Goal: Task Accomplishment & Management: Manage account settings

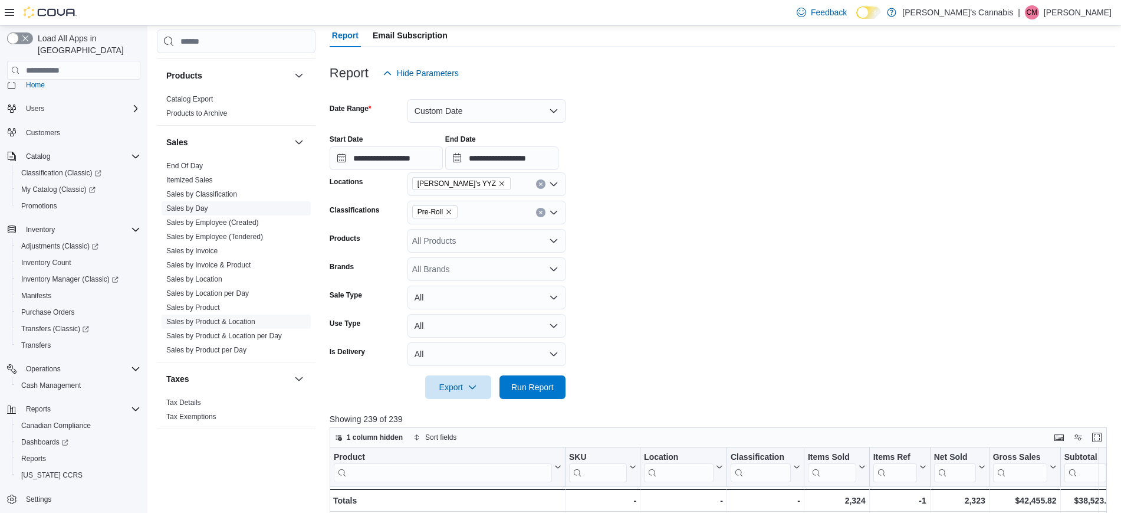
scroll to position [749, 0]
click at [211, 234] on link "Sales by Employee (Tendered)" at bounding box center [214, 237] width 97 height 8
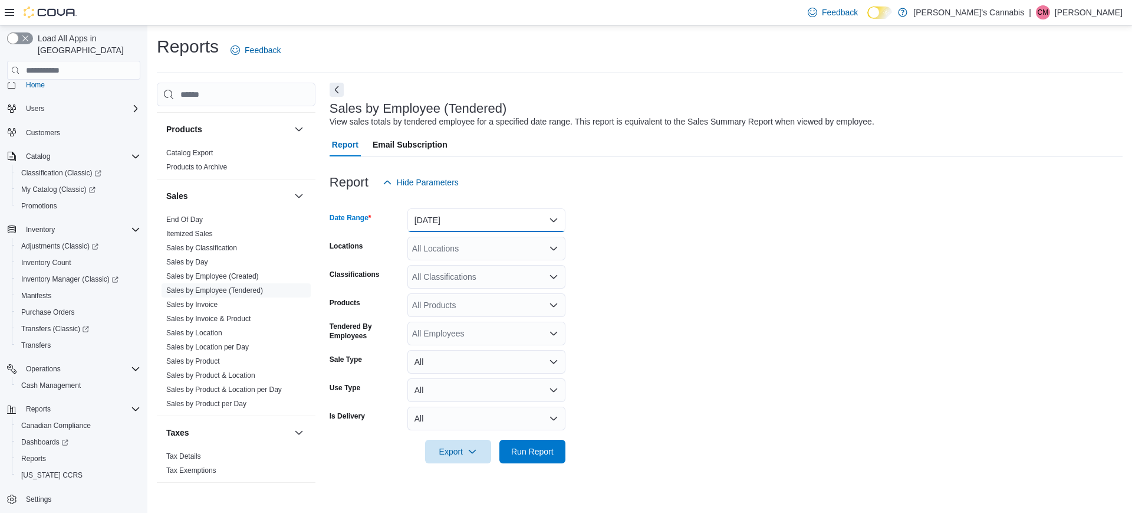
click at [457, 221] on button "[DATE]" at bounding box center [487, 220] width 158 height 24
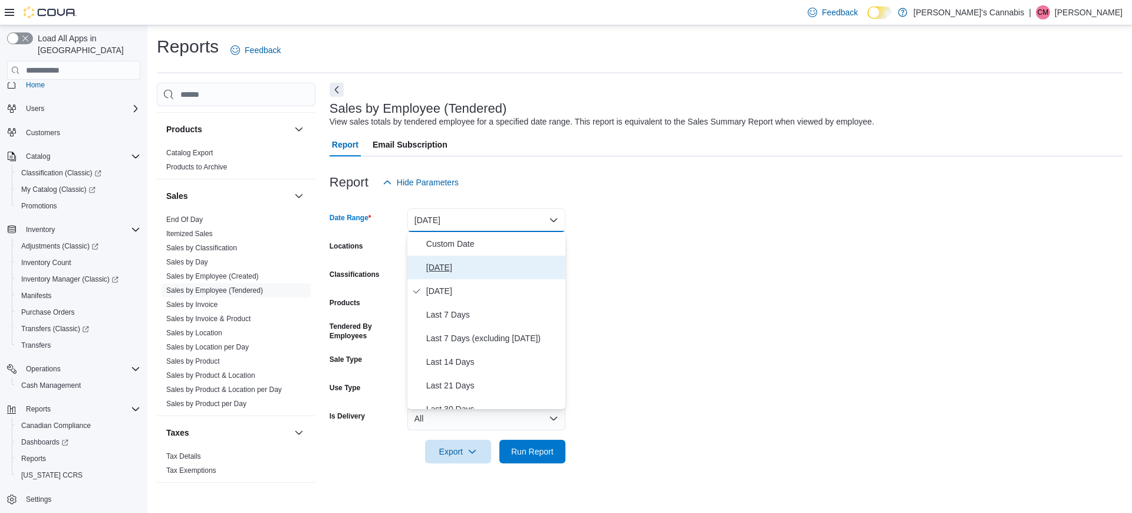
click at [431, 266] on span "[DATE]" at bounding box center [493, 267] width 134 height 14
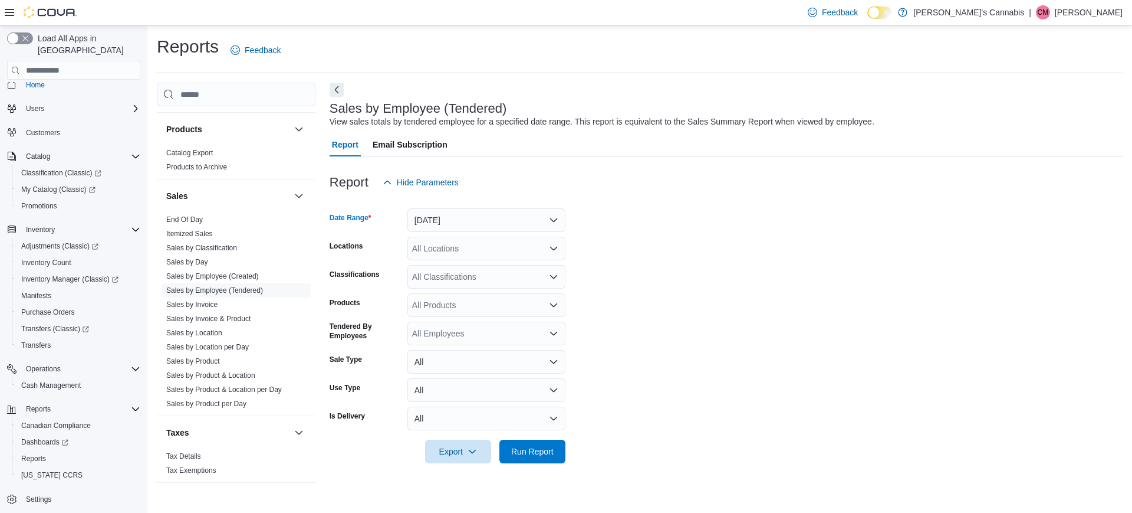
click at [825, 251] on form "Date Range [DATE] Locations All Locations Classifications All Classifications P…" at bounding box center [726, 328] width 793 height 269
click at [492, 247] on div "All Locations" at bounding box center [487, 248] width 158 height 24
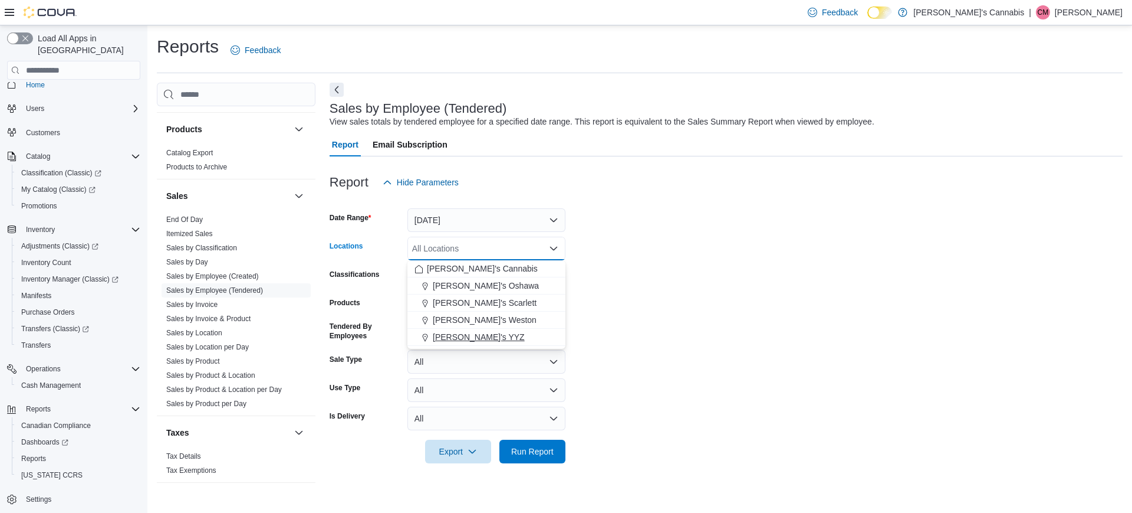
click at [477, 334] on span "[PERSON_NAME]'s YYZ" at bounding box center [479, 337] width 92 height 12
click at [699, 376] on form "Date Range [DATE] Locations [PERSON_NAME]'s YYZ Combo box. Selected. [PERSON_NA…" at bounding box center [726, 328] width 793 height 269
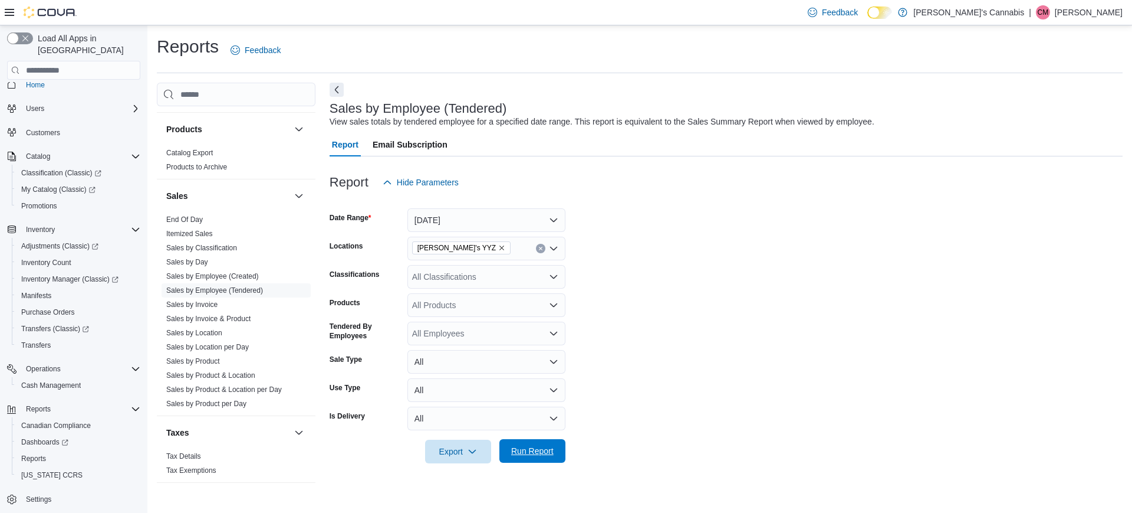
click at [550, 458] on span "Run Report" at bounding box center [533, 451] width 52 height 24
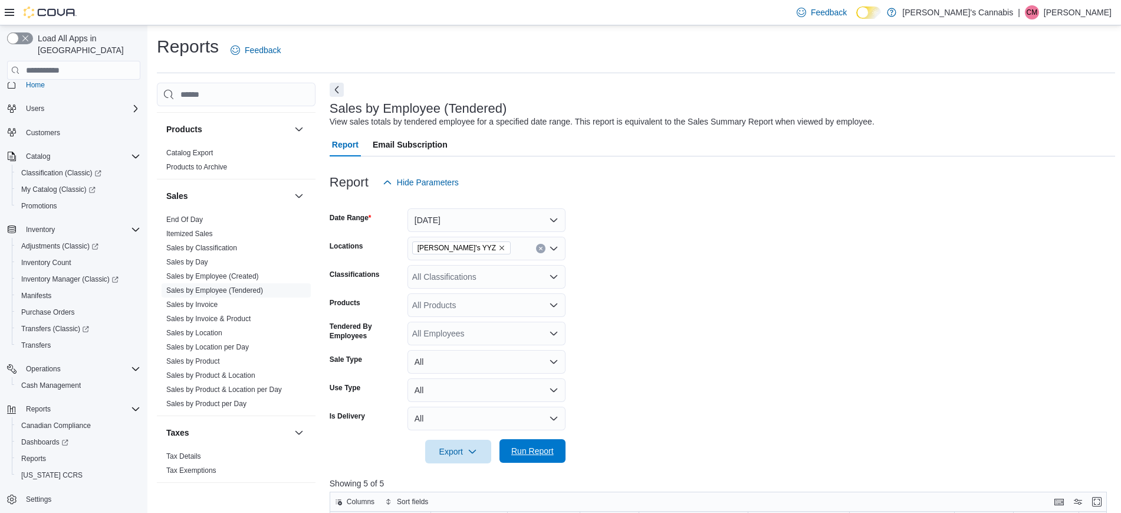
click at [531, 447] on span "Run Report" at bounding box center [532, 451] width 42 height 12
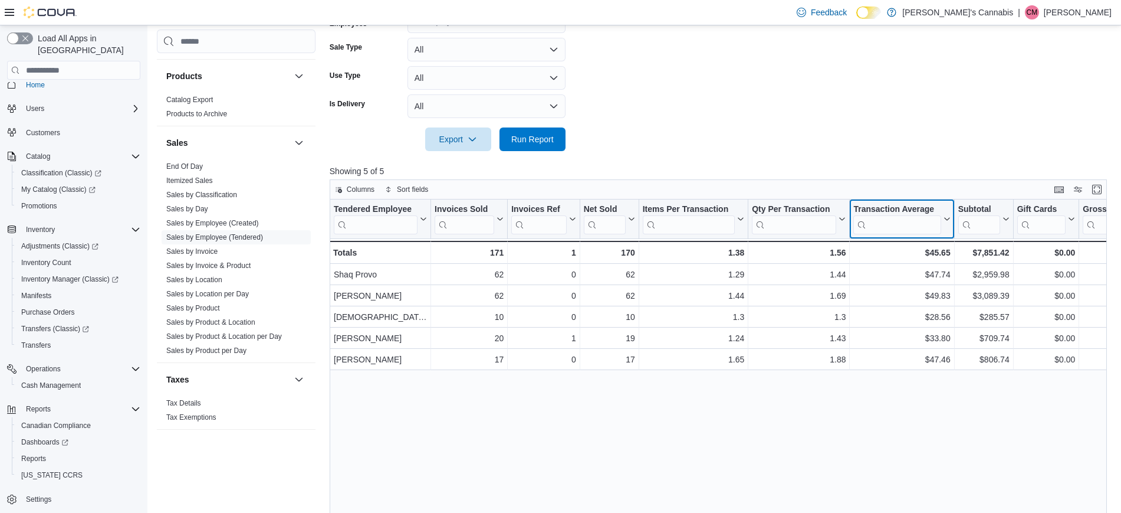
click at [914, 205] on div "Transaction Average" at bounding box center [896, 209] width 87 height 11
click at [528, 140] on span "Run Report" at bounding box center [532, 139] width 42 height 12
click at [942, 209] on button "Transaction Average" at bounding box center [901, 219] width 97 height 30
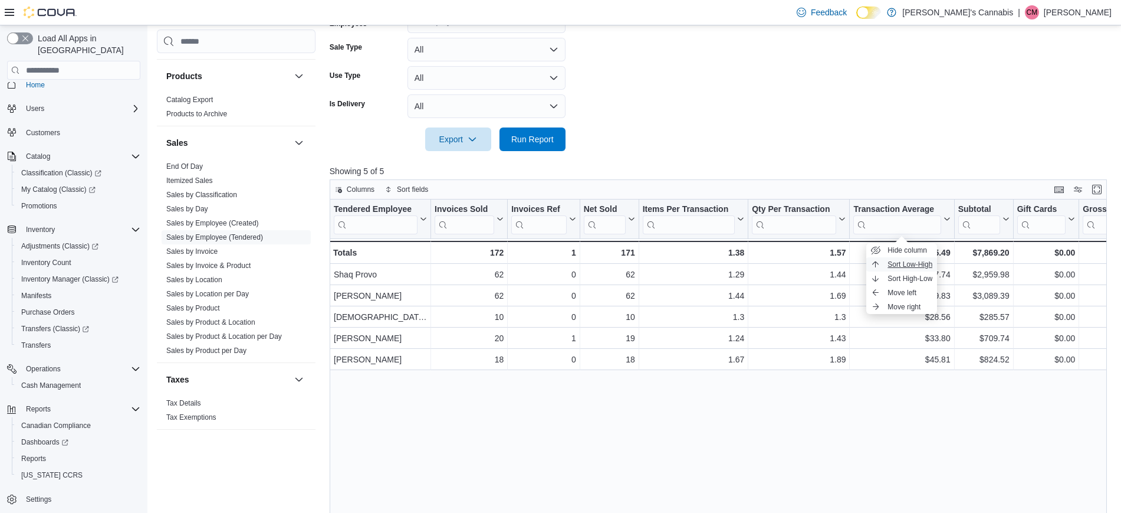
click at [893, 262] on span "Sort Low-High" at bounding box center [910, 263] width 45 height 9
click at [908, 136] on form "Date Range [DATE] Locations MaryJane's YYZ Classifications All Classifications …" at bounding box center [723, 16] width 786 height 269
click at [950, 224] on div at bounding box center [953, 218] width 9 height 39
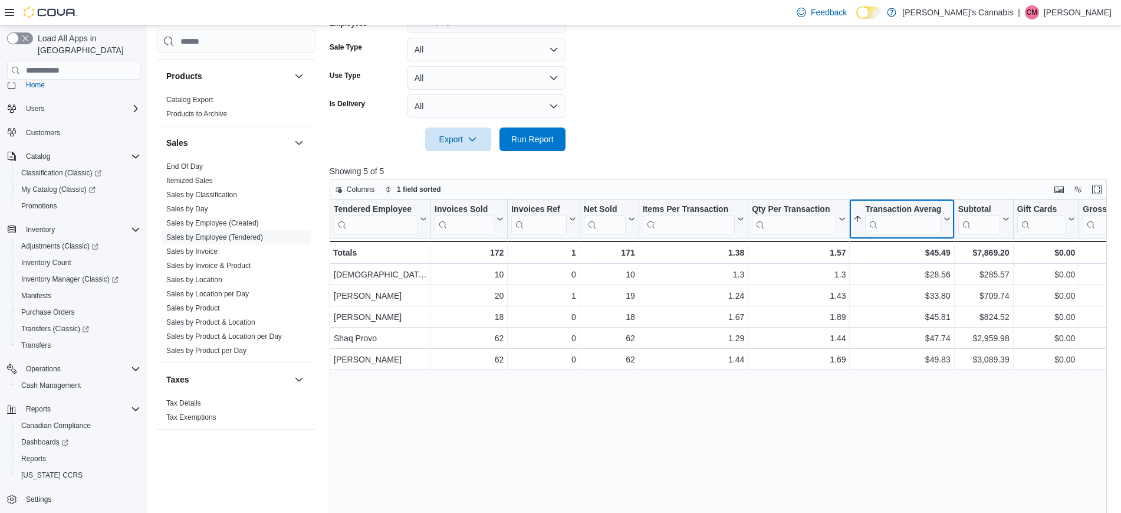
click at [945, 220] on icon at bounding box center [945, 219] width 9 height 7
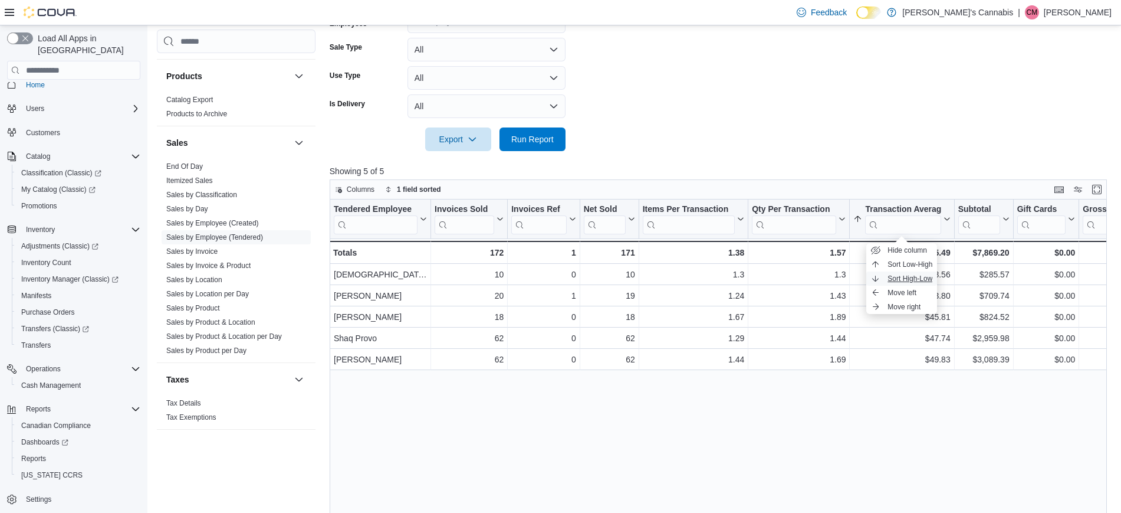
click at [905, 280] on span "Sort High-Low" at bounding box center [910, 278] width 45 height 9
click at [914, 140] on form "Date Range [DATE] Locations MaryJane's YYZ Classifications All Classifications …" at bounding box center [723, 16] width 786 height 269
click at [692, 137] on form "Date Range [DATE] Locations MaryJane's YYZ Classifications All Classifications …" at bounding box center [723, 16] width 786 height 269
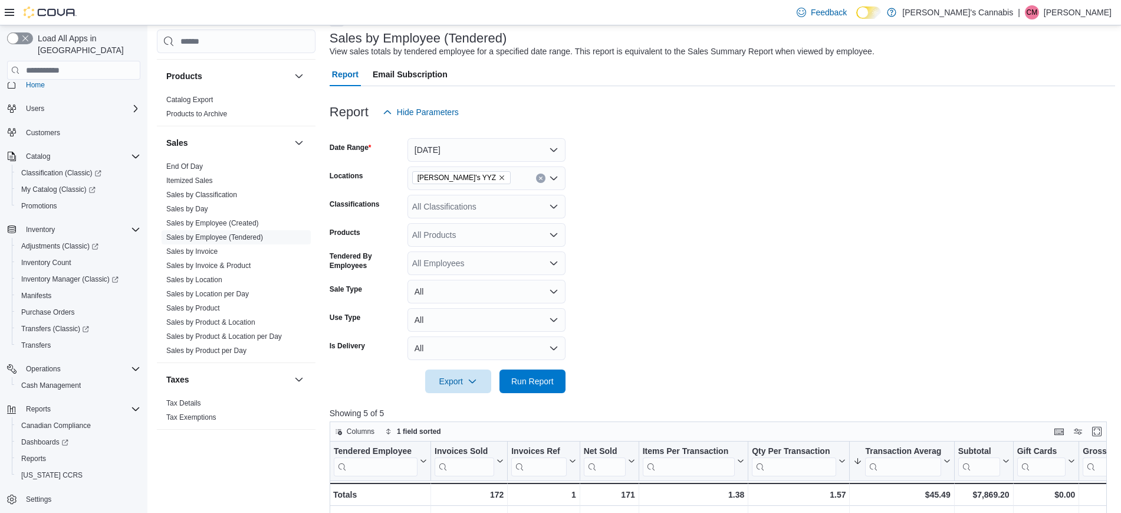
scroll to position [70, 0]
click at [550, 152] on button "[DATE]" at bounding box center [487, 151] width 158 height 24
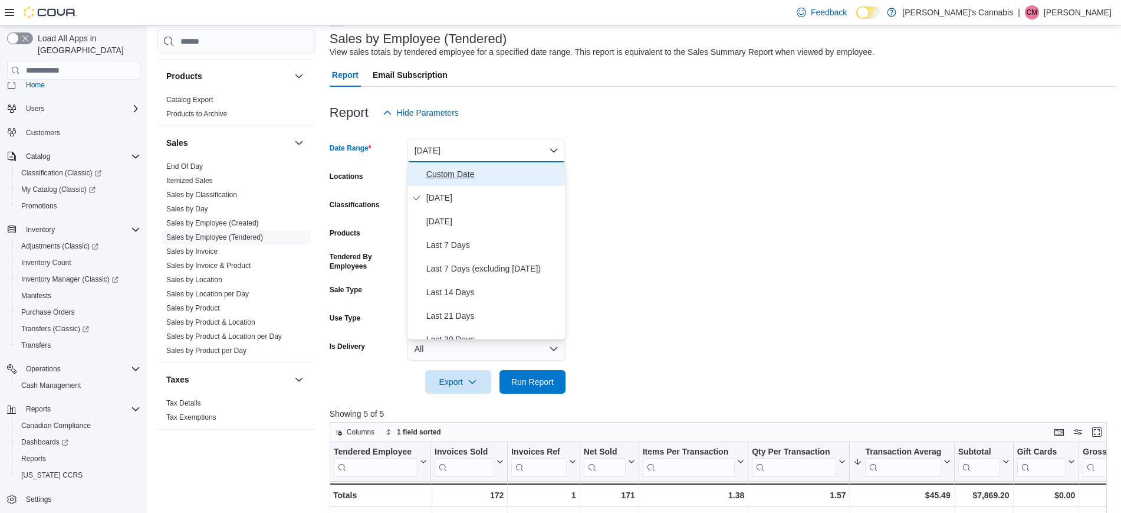
click at [494, 172] on span "Custom Date" at bounding box center [493, 174] width 134 height 14
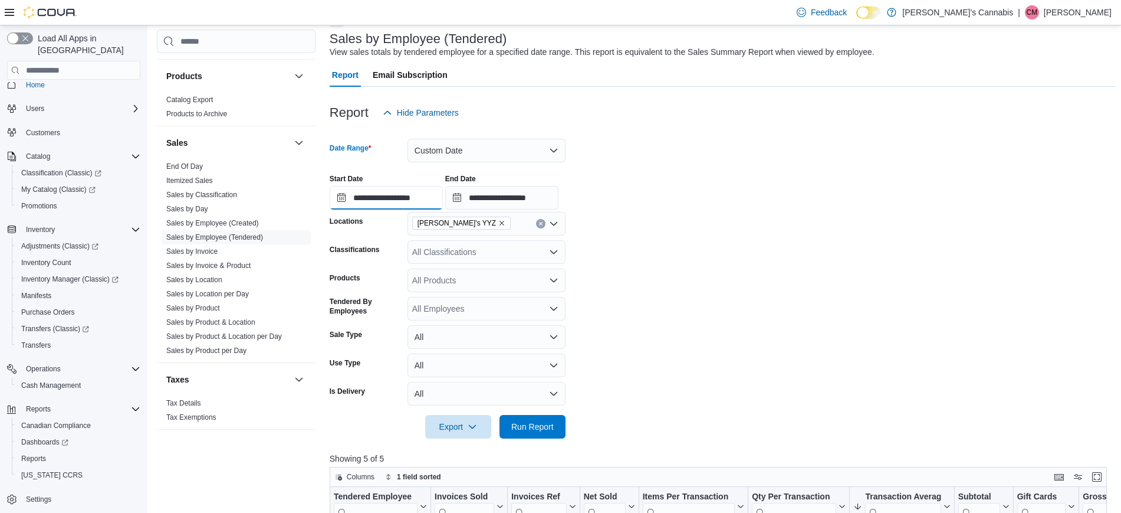
click at [382, 199] on input "**********" at bounding box center [386, 198] width 113 height 24
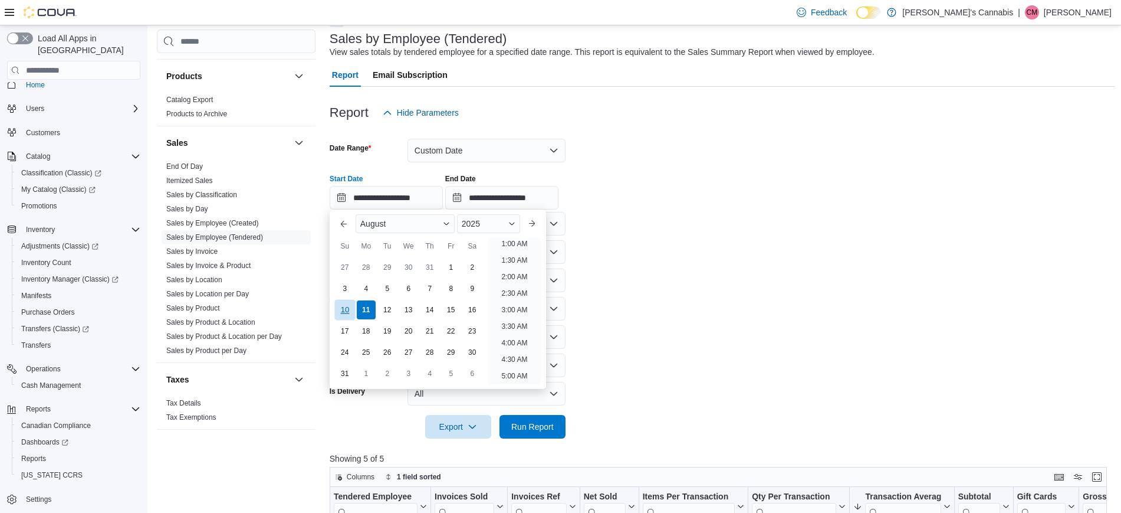
click at [339, 313] on div "10" at bounding box center [344, 310] width 21 height 21
type input "**********"
click at [554, 416] on span "Run Report" at bounding box center [533, 426] width 52 height 24
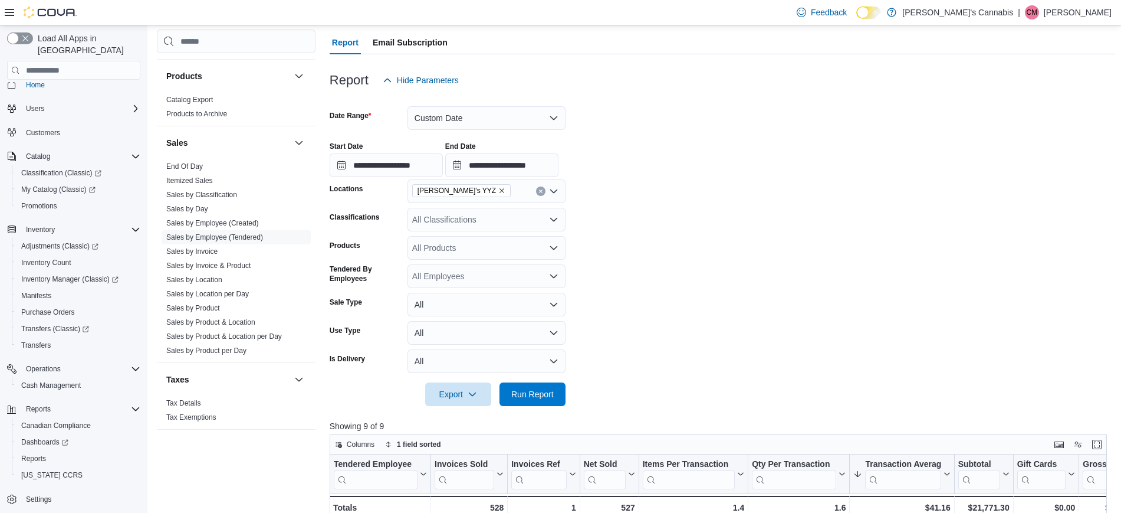
scroll to position [101, 0]
click at [511, 111] on button "Custom Date" at bounding box center [487, 119] width 158 height 24
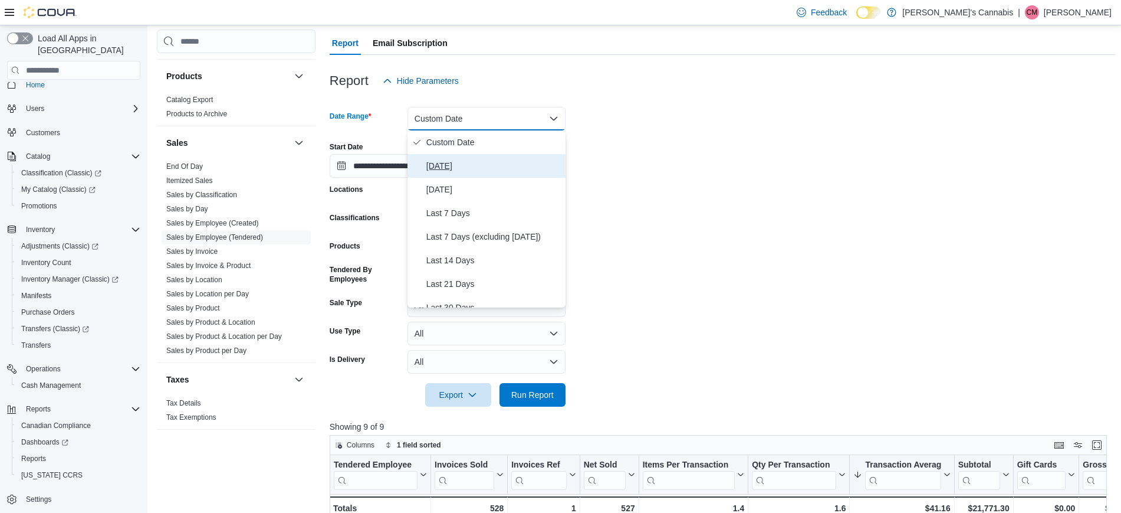
click at [464, 176] on button "[DATE]" at bounding box center [487, 166] width 158 height 24
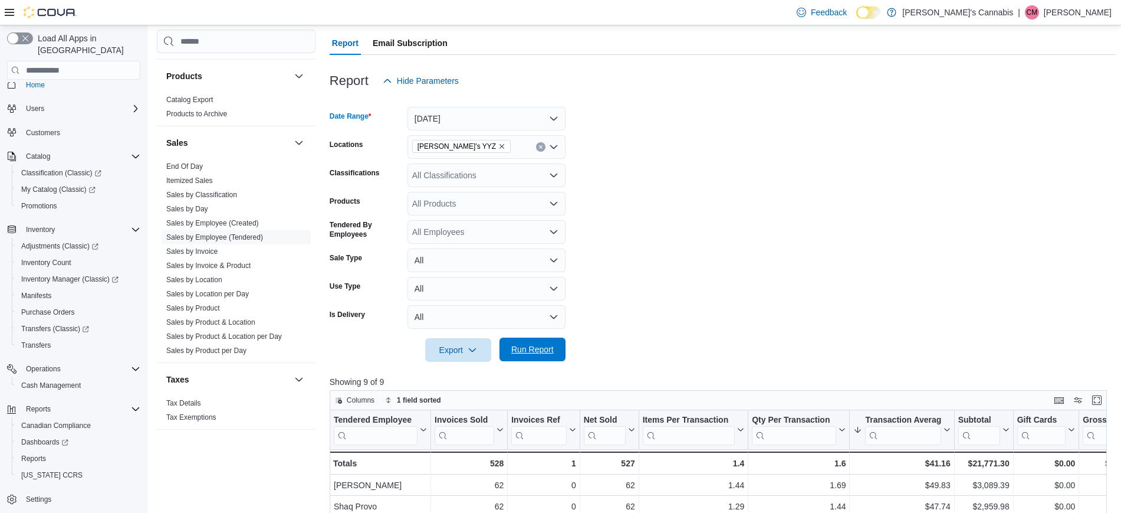
click at [534, 353] on span "Run Report" at bounding box center [532, 349] width 42 height 12
click at [22, 258] on span "Inventory Count" at bounding box center [46, 262] width 50 height 9
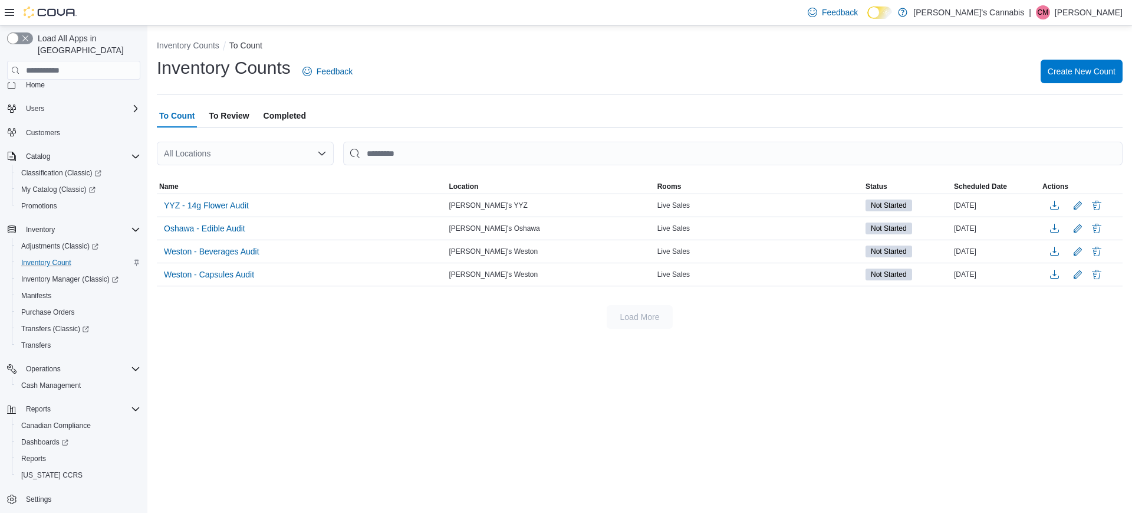
click at [246, 111] on span "To Review" at bounding box center [229, 116] width 40 height 24
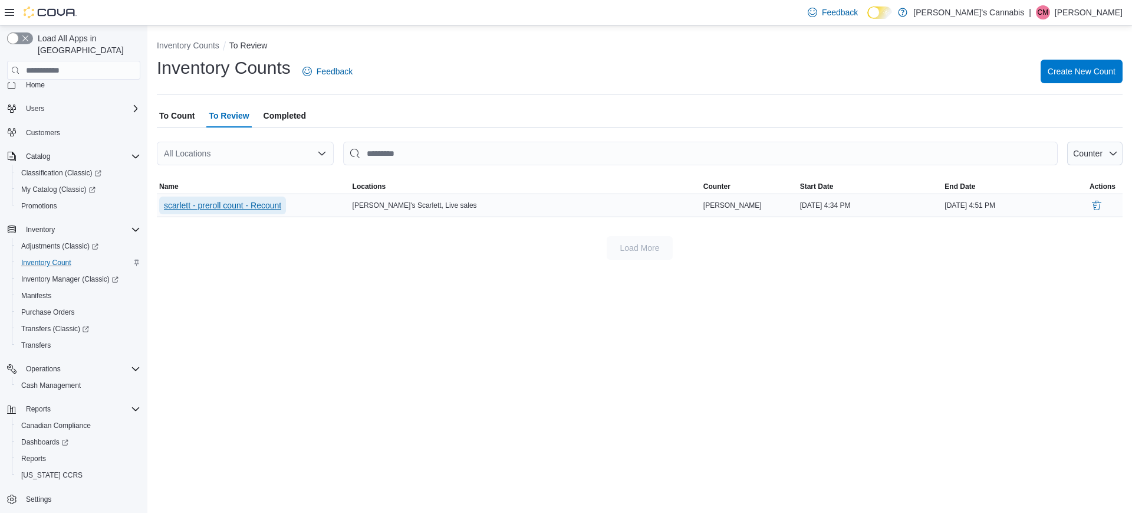
click at [205, 203] on span "scarlett - preroll count - Recount" at bounding box center [222, 205] width 117 height 12
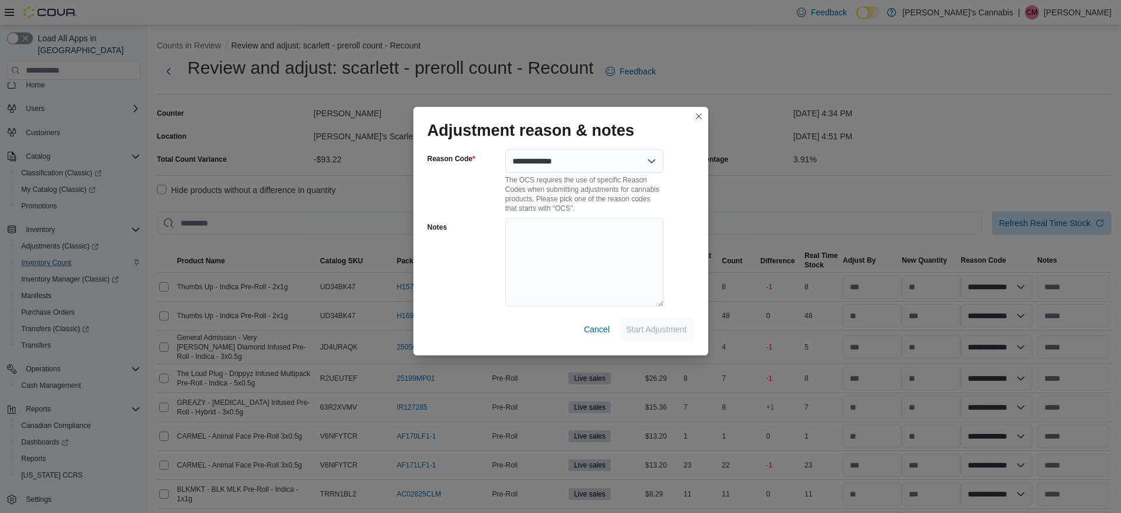
click at [559, 177] on div "The OCS requires the use of specific Reason Codes when submitting adjustments f…" at bounding box center [584, 193] width 158 height 40
click at [556, 165] on select "**********" at bounding box center [584, 161] width 158 height 24
select select "**********"
click at [505, 149] on select "**********" at bounding box center [584, 161] width 158 height 24
click at [662, 330] on span "Start Adjustment" at bounding box center [656, 329] width 61 height 12
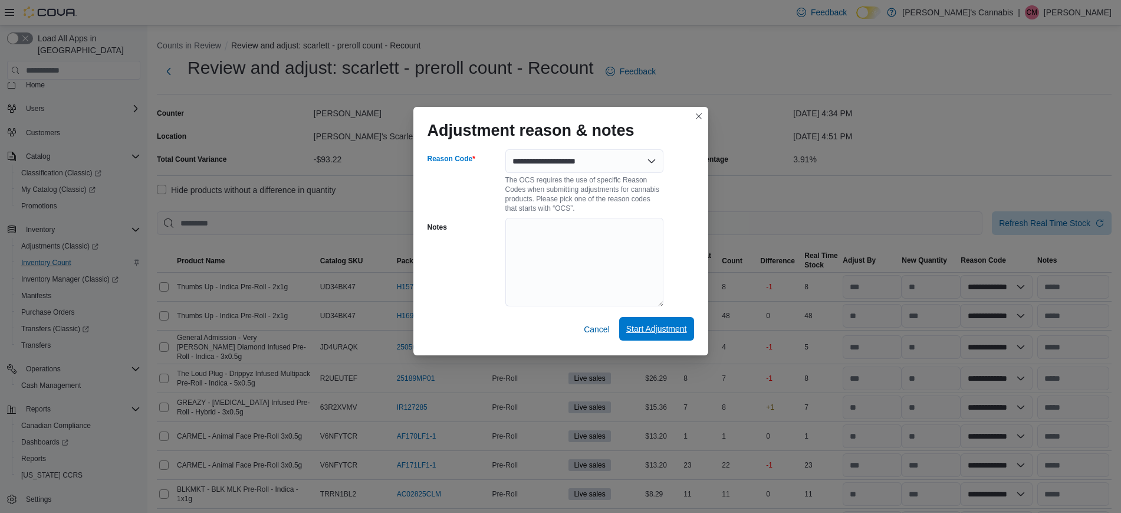
select select "**********"
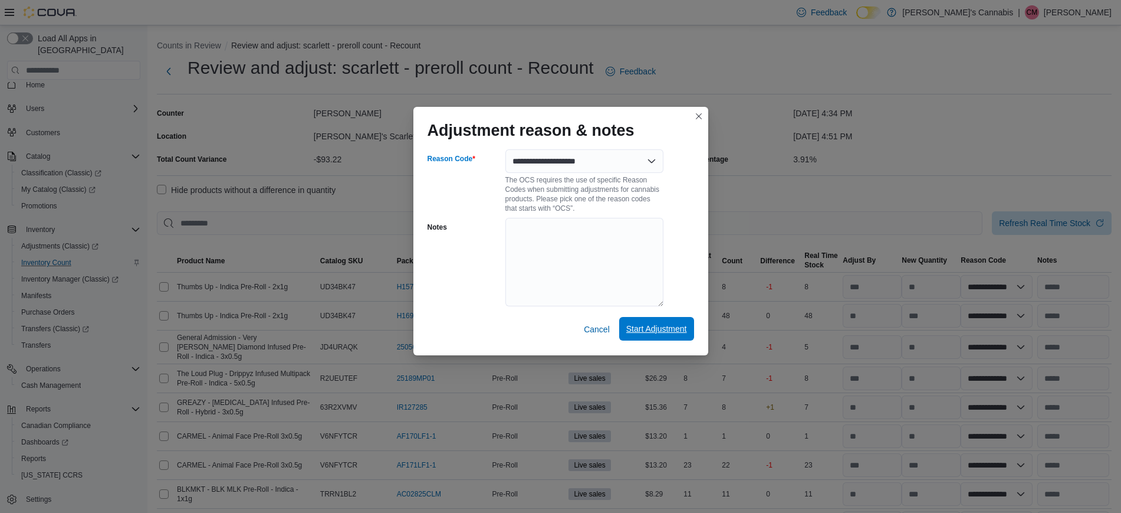
select select "**********"
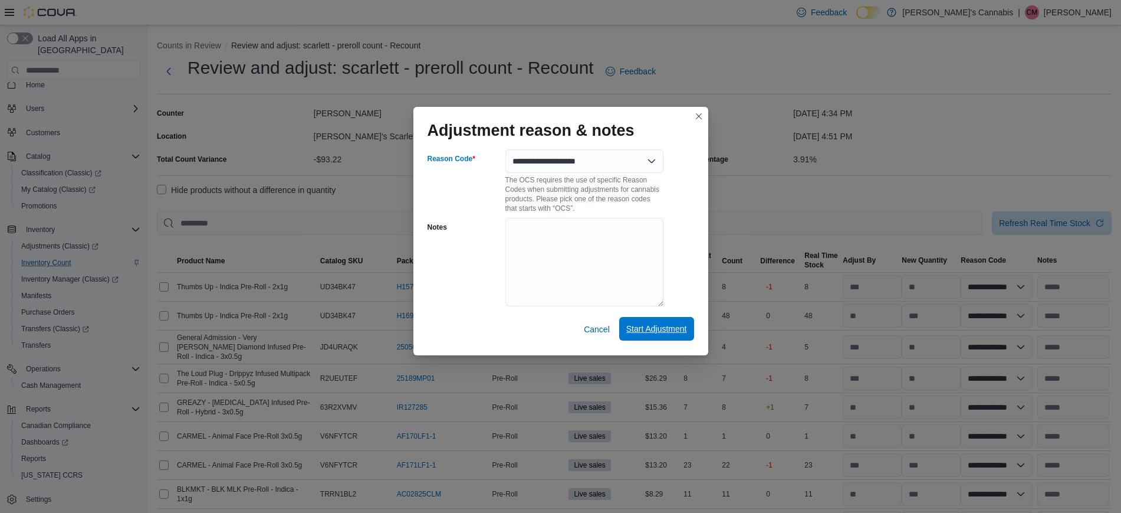
select select "**********"
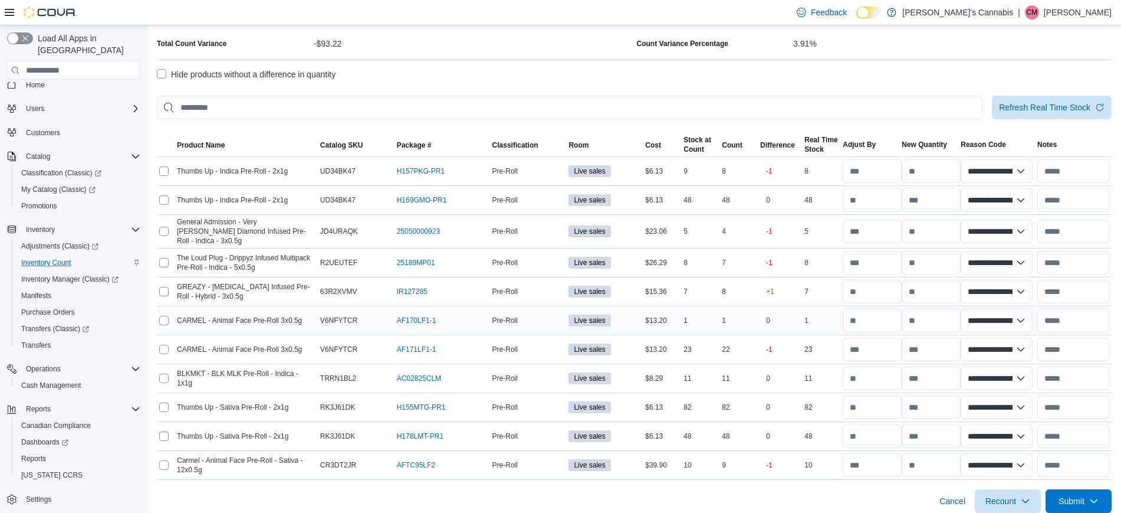
scroll to position [120, 0]
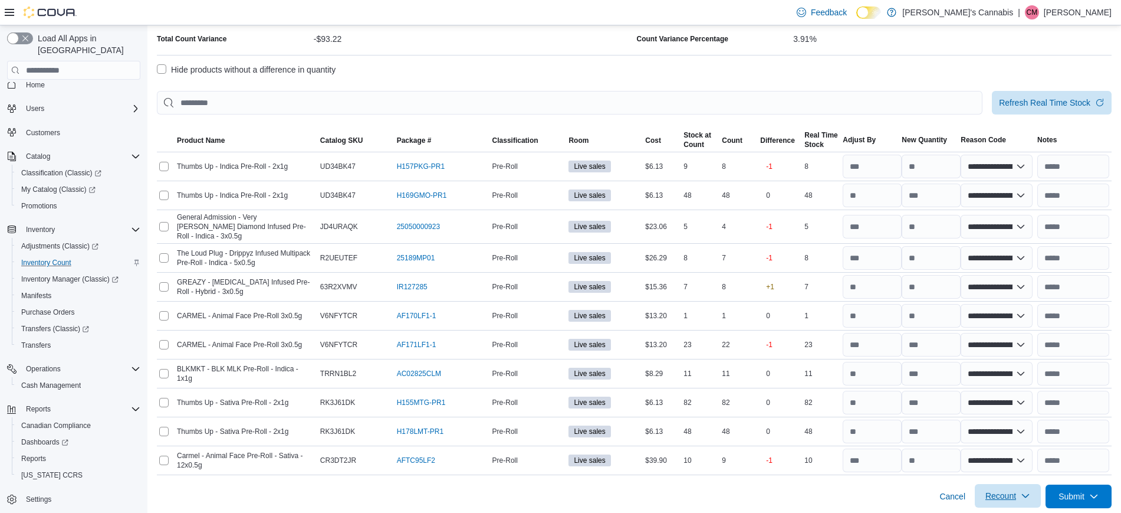
click at [1008, 490] on span "Recount" at bounding box center [1000, 496] width 31 height 12
click at [984, 467] on span "Recount all with differences" at bounding box center [1019, 463] width 101 height 12
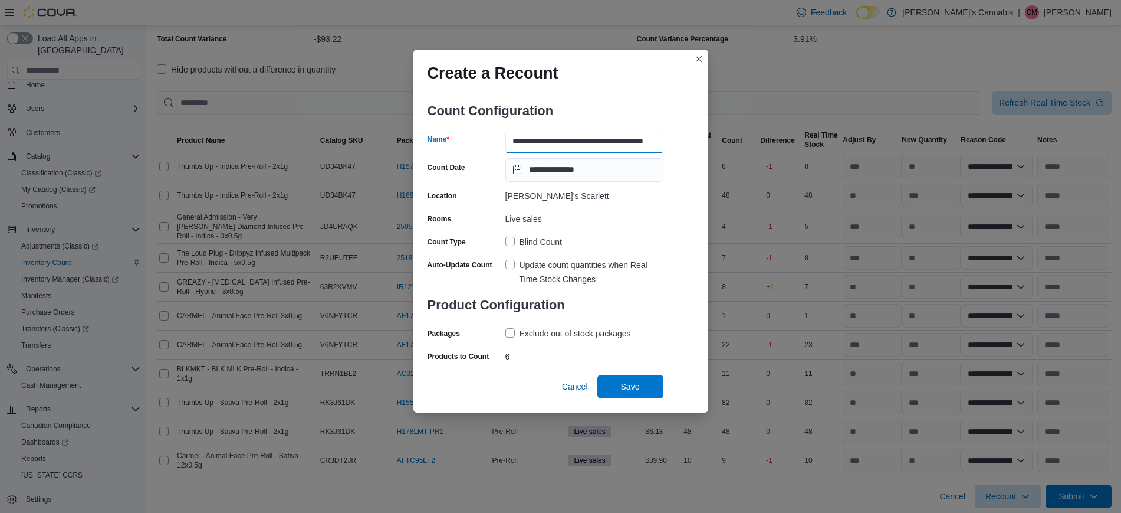
scroll to position [0, 12]
drag, startPoint x: 633, startPoint y: 143, endPoint x: 854, endPoint y: 117, distance: 222.6
click at [854, 117] on div "**********" at bounding box center [560, 256] width 1121 height 513
type input "**********"
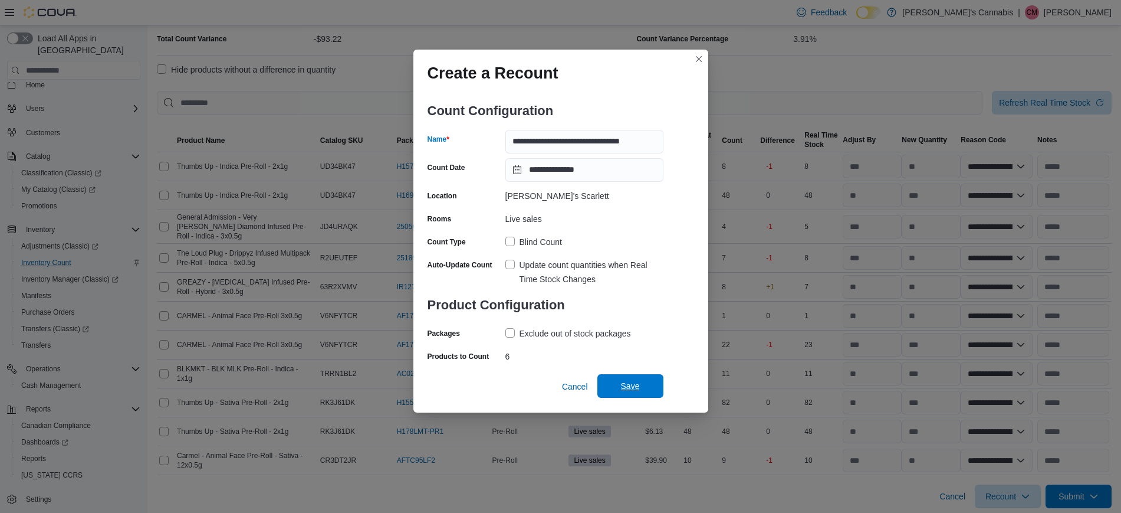
click at [612, 390] on span "Save" at bounding box center [631, 386] width 52 height 24
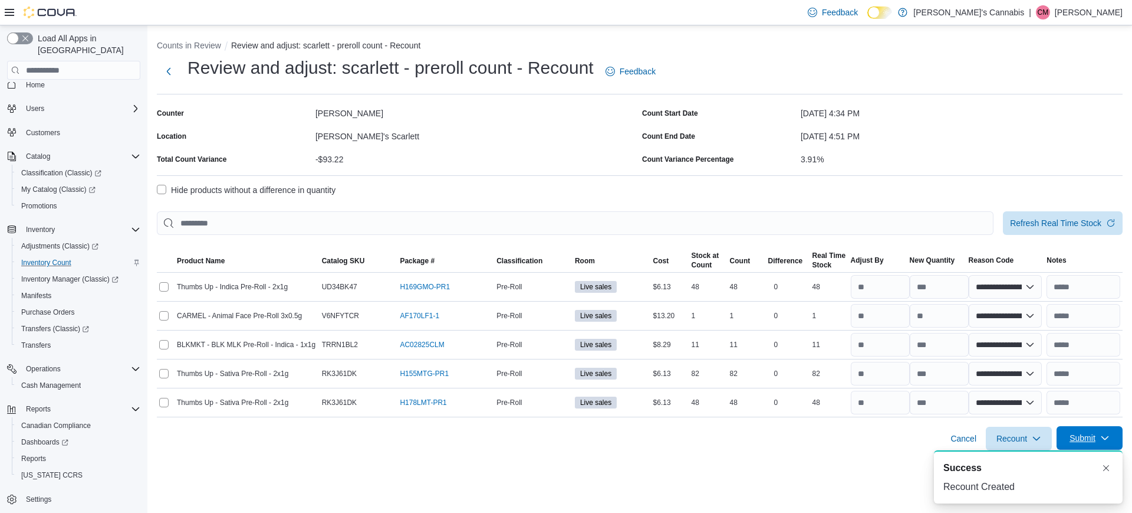
click at [1095, 436] on span "Submit" at bounding box center [1083, 438] width 26 height 12
click at [1042, 380] on span "Submit Adjustments" at bounding box center [1053, 386] width 73 height 12
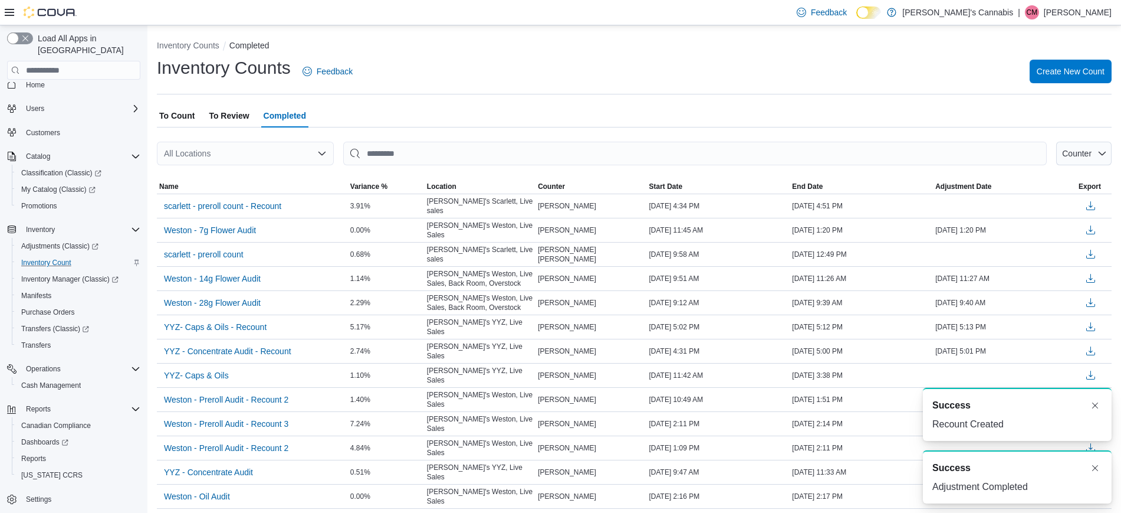
click at [188, 113] on span "To Count" at bounding box center [176, 116] width 35 height 24
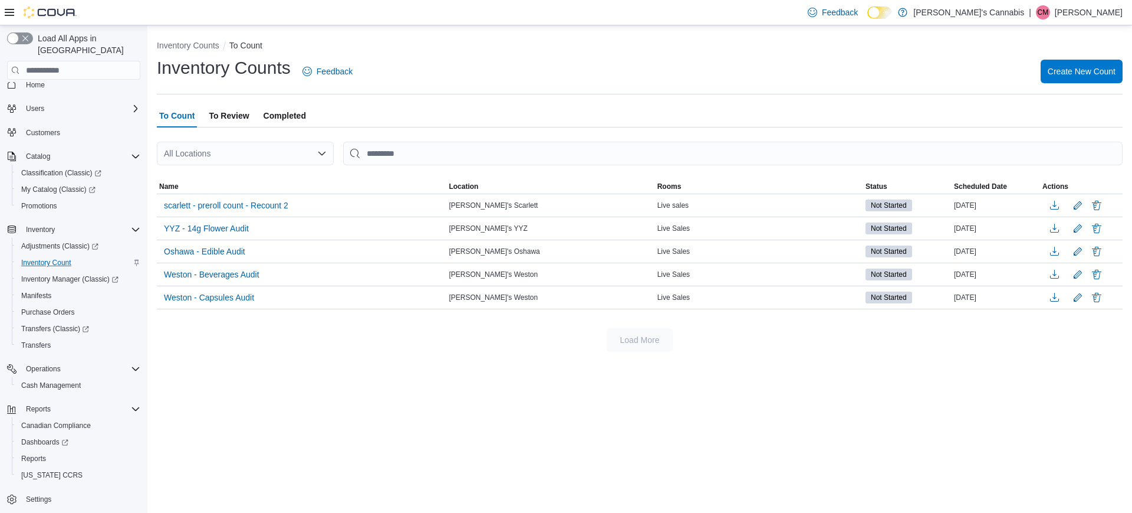
click at [225, 357] on div "Inventory Counts To Count Inventory Counts Feedback Create New Count To Count T…" at bounding box center [639, 193] width 985 height 336
click at [35, 454] on span "Reports" at bounding box center [33, 458] width 25 height 9
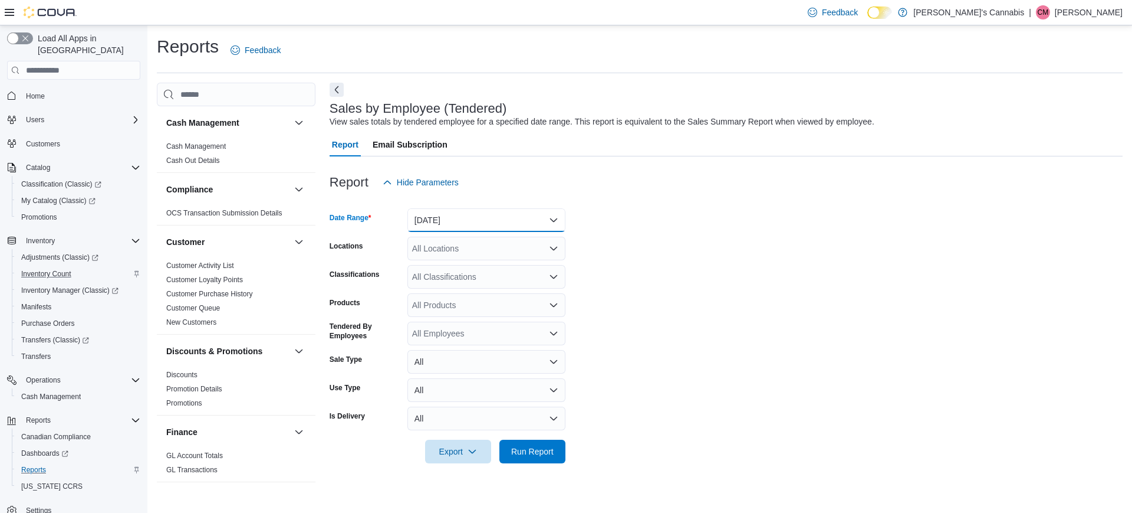
click at [460, 224] on button "[DATE]" at bounding box center [487, 220] width 158 height 24
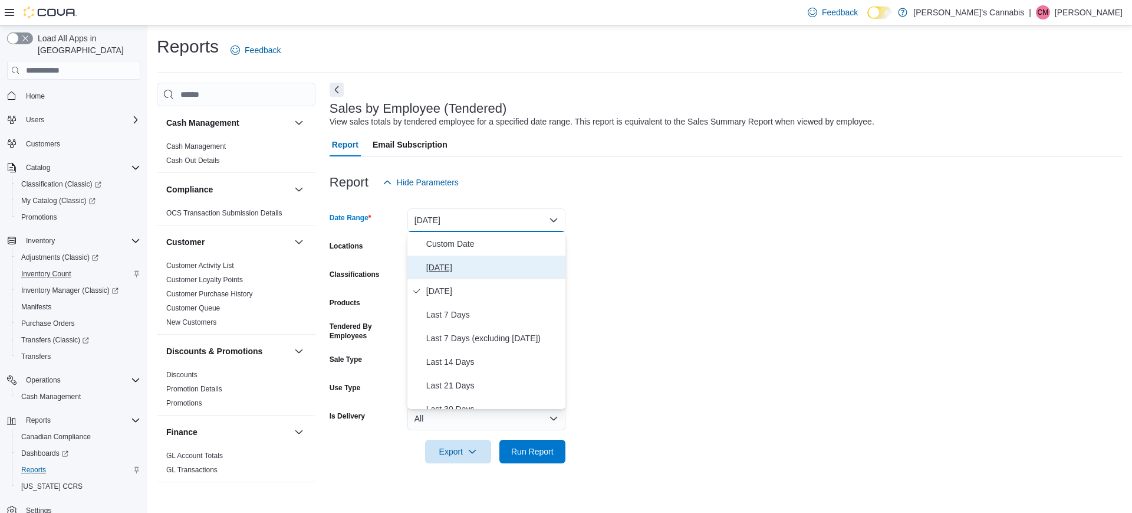
click at [446, 267] on span "[DATE]" at bounding box center [493, 267] width 134 height 14
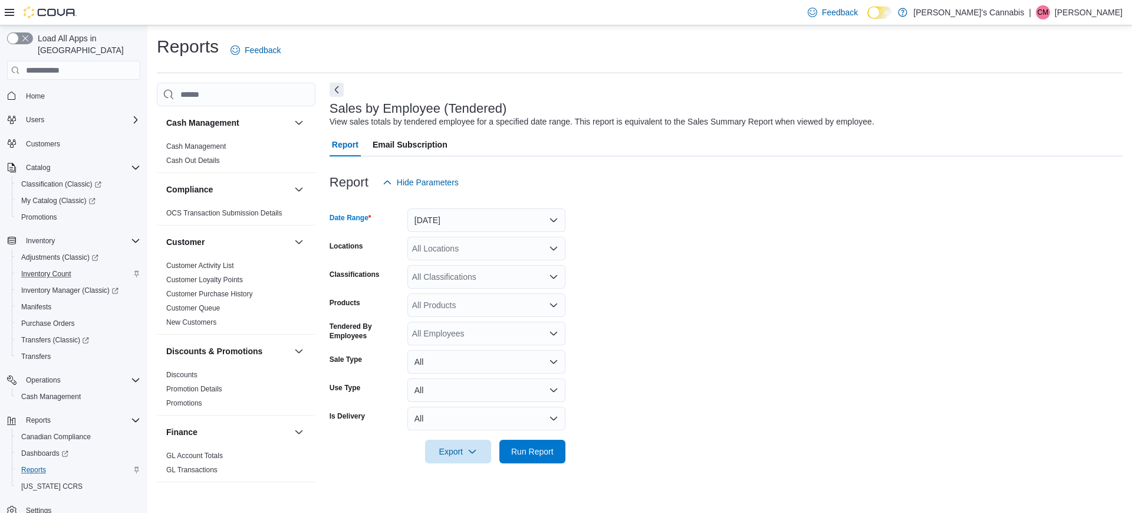
click at [447, 249] on div "All Locations" at bounding box center [487, 248] width 158 height 24
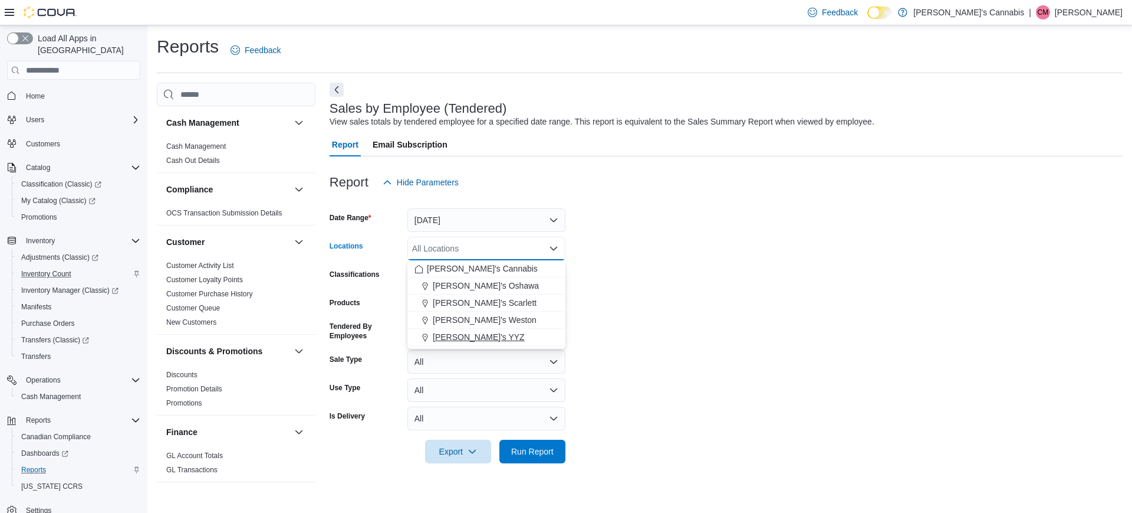
click at [468, 333] on span "[PERSON_NAME]'s YYZ" at bounding box center [479, 337] width 92 height 12
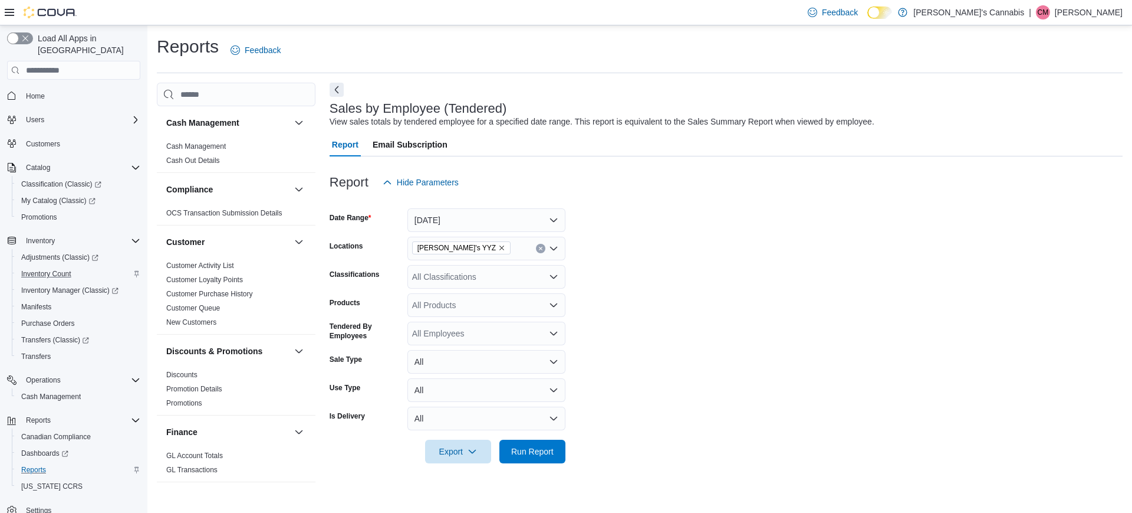
click at [820, 327] on form "Date Range [DATE] Locations MaryJane's YYZ Classifications All Classifications …" at bounding box center [726, 328] width 793 height 269
click at [520, 450] on span "Run Report" at bounding box center [532, 451] width 42 height 12
